Goal: Find specific page/section: Find specific page/section

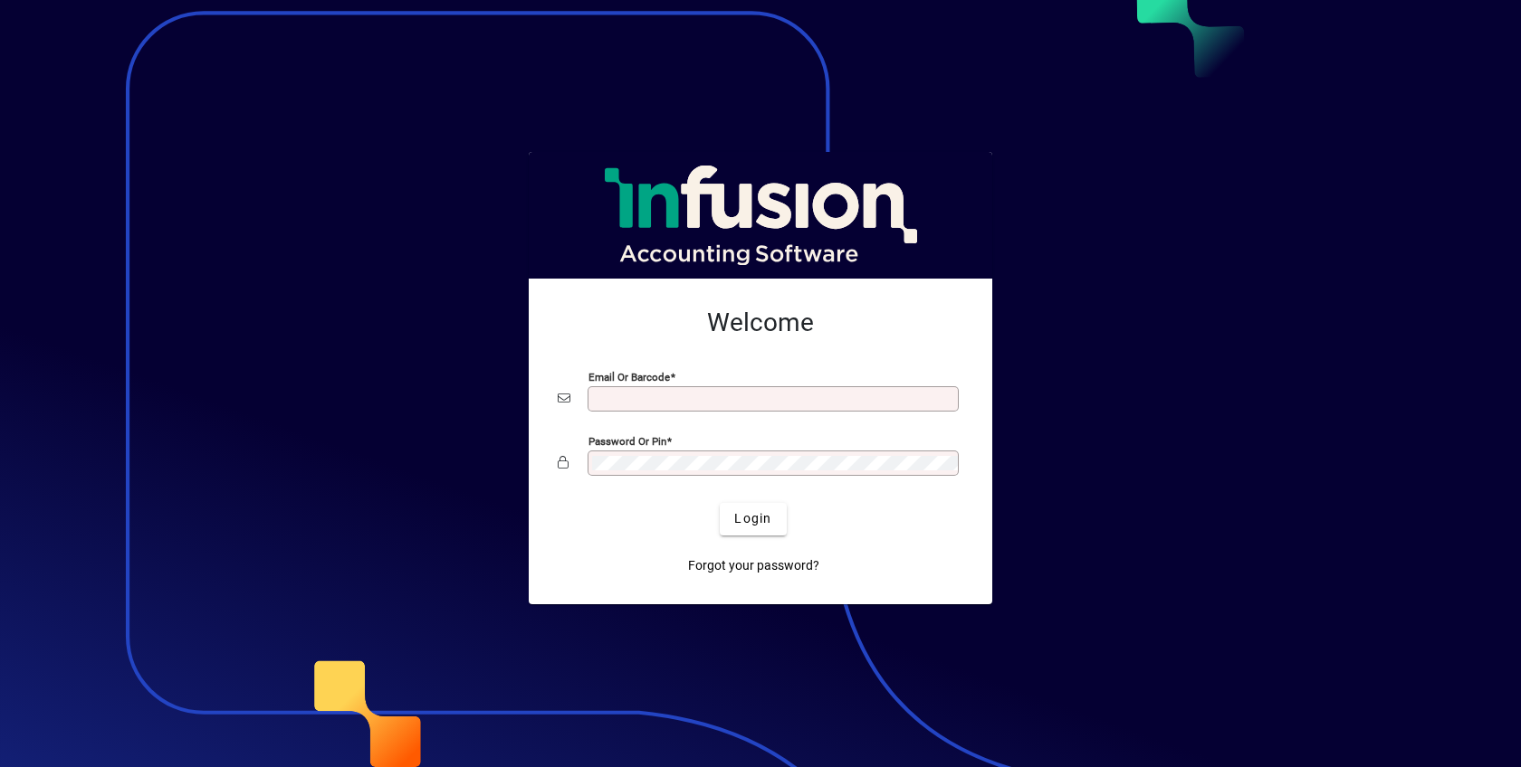
type input "**********"
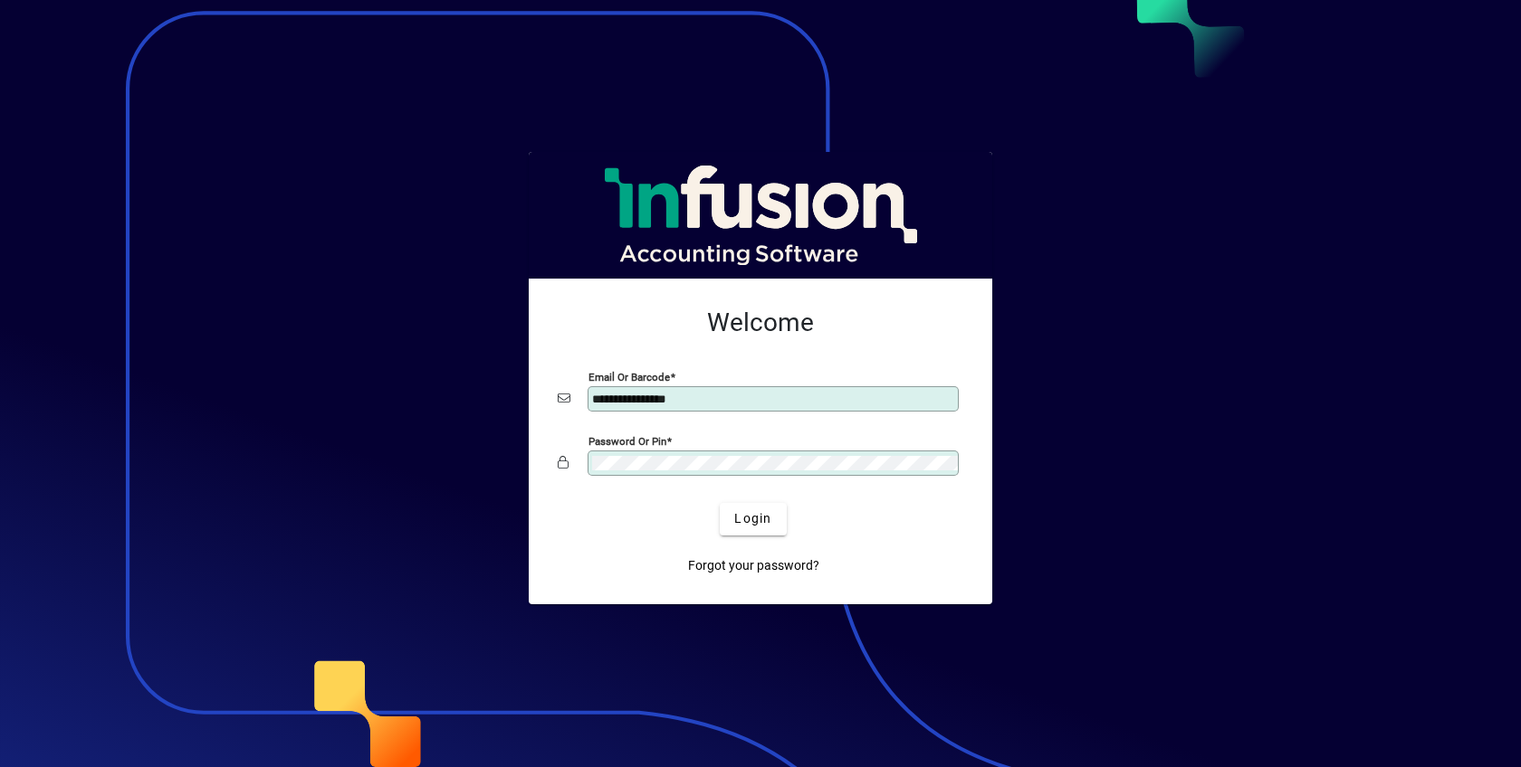
click at [720, 503] on button "Login" at bounding box center [753, 519] width 66 height 33
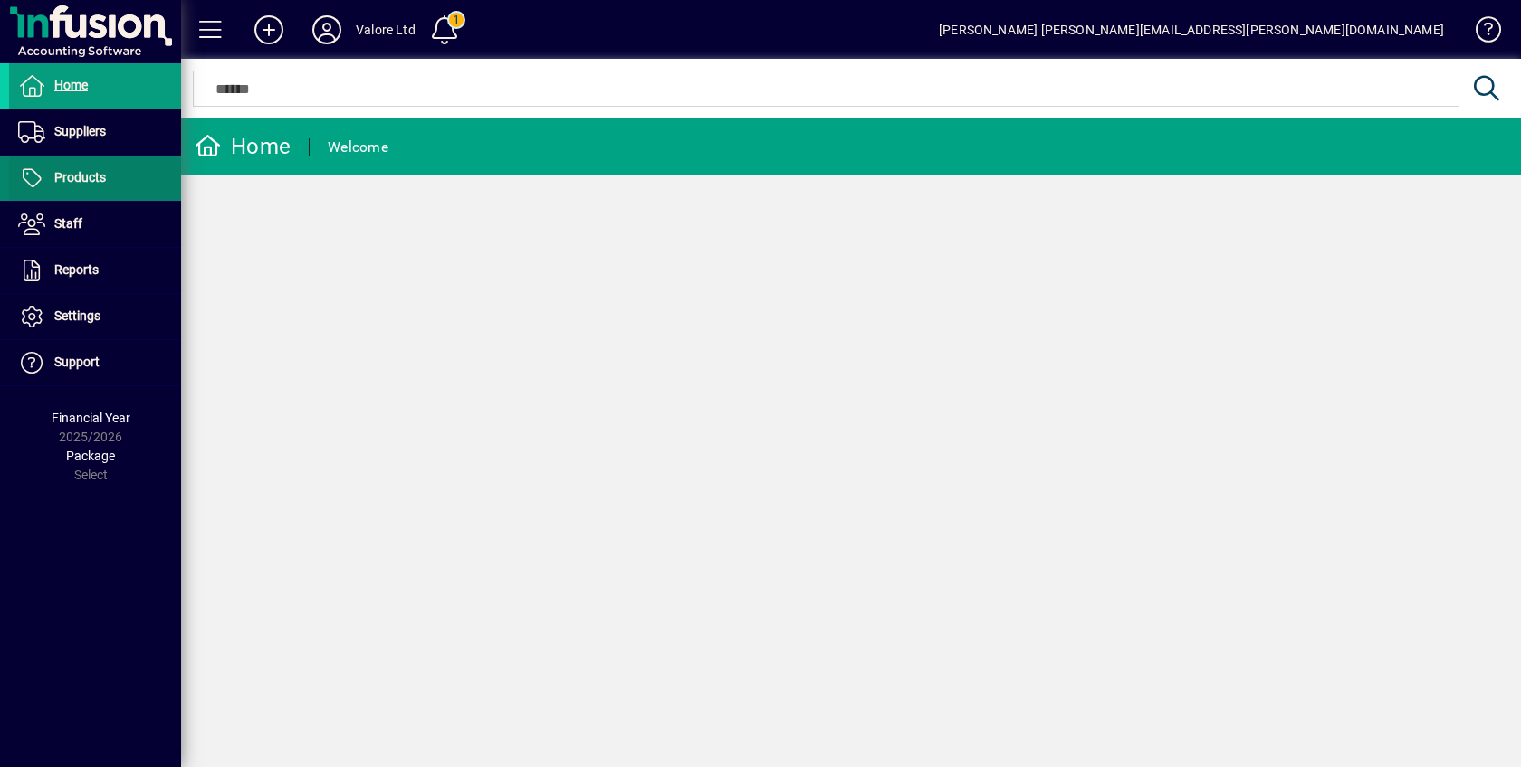
click at [93, 166] on span at bounding box center [95, 178] width 172 height 43
